Goal: Task Accomplishment & Management: Use online tool/utility

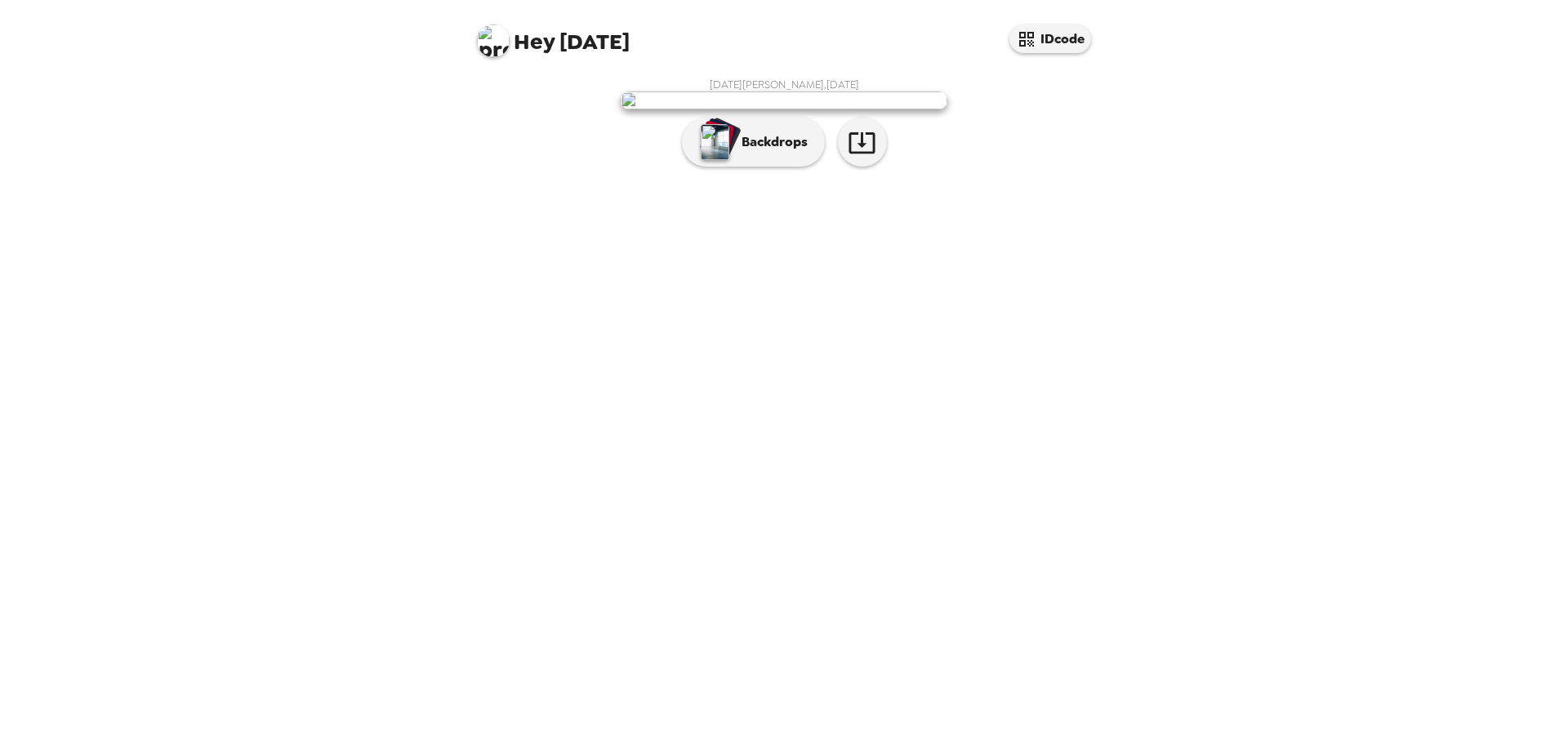
click at [803, 152] on p "Backdrops" at bounding box center [771, 142] width 74 height 19
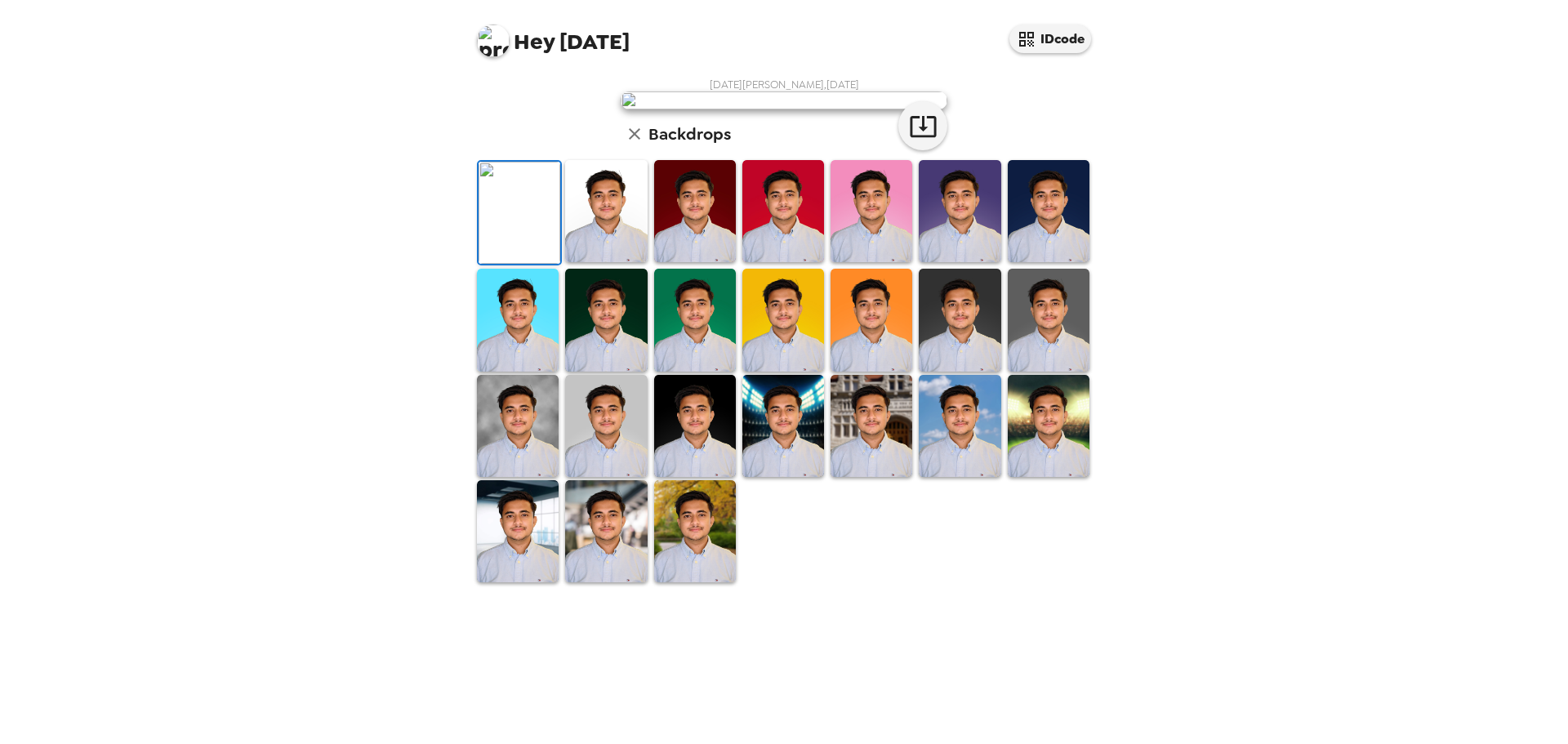
scroll to position [247, 0]
click at [604, 582] on img at bounding box center [605, 531] width 82 height 102
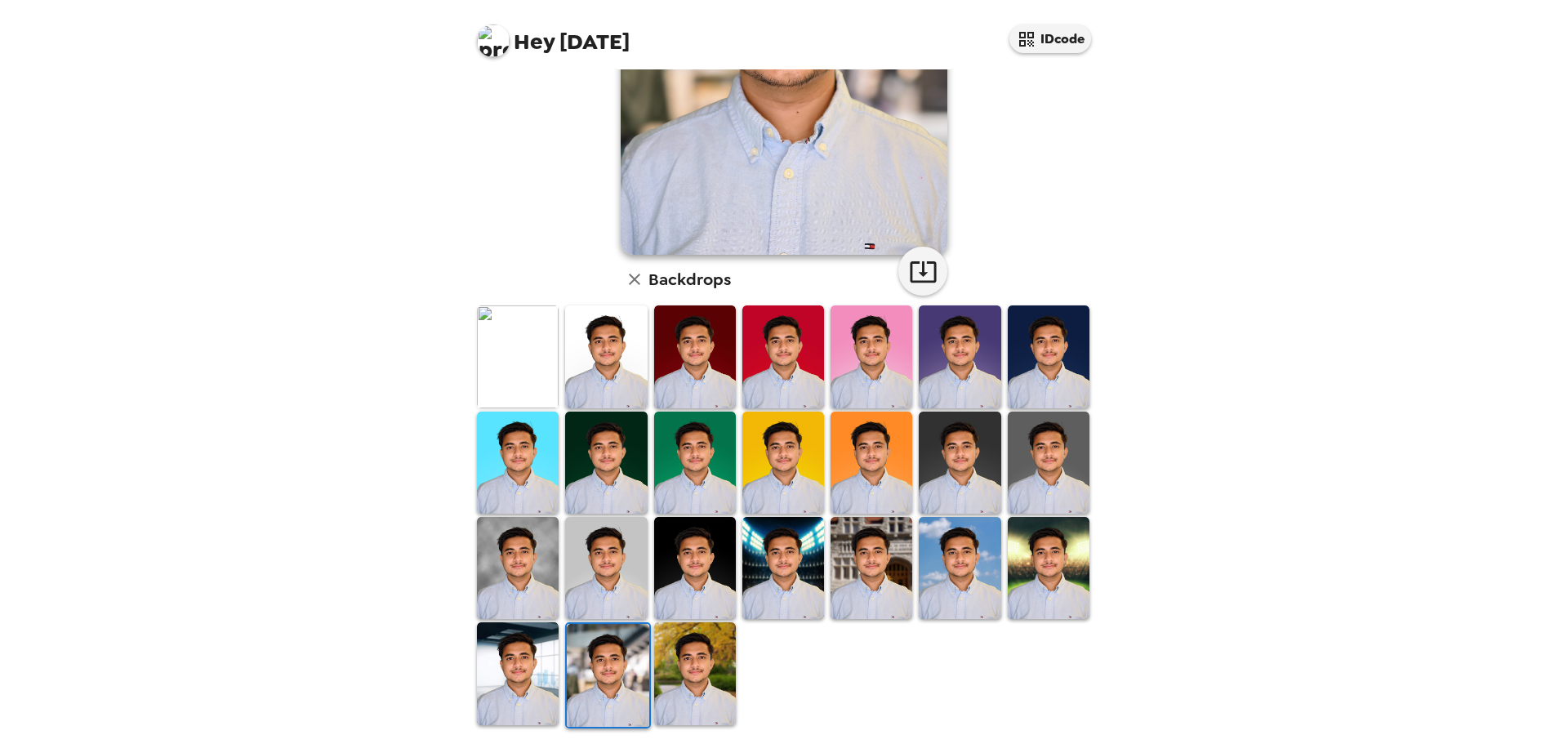
scroll to position [0, 0]
